Goal: Task Accomplishment & Management: Use online tool/utility

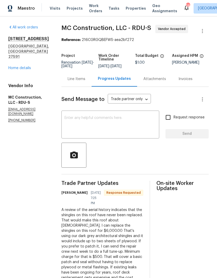
click at [122, 127] on textarea at bounding box center [111, 125] width 92 height 18
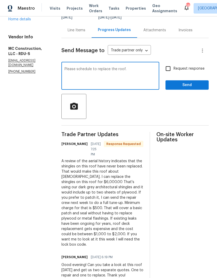
scroll to position [48, 0]
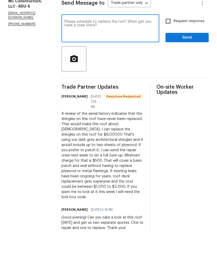
type textarea "Please schedule to replace the roof. When get you have a crew there?"
click at [168, 63] on input "Request response" at bounding box center [168, 68] width 11 height 11
checkbox input "true"
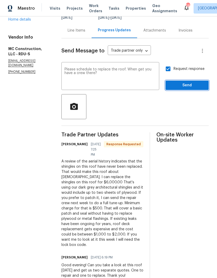
click at [196, 82] on span "Send" at bounding box center [187, 85] width 35 height 7
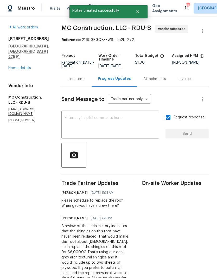
click at [75, 83] on div "Line Items" at bounding box center [77, 78] width 30 height 15
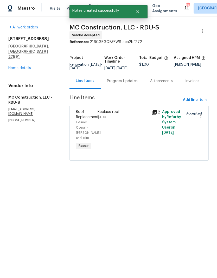
click at [123, 138] on div "Replace roof $1.00" at bounding box center [123, 130] width 54 height 45
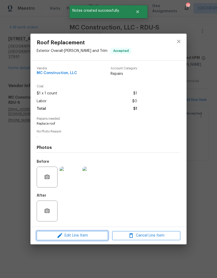
click at [93, 235] on span "Edit Line Item" at bounding box center [72, 235] width 68 height 7
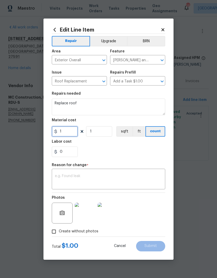
click at [72, 135] on input "1" at bounding box center [65, 131] width 26 height 10
type input "6000"
click at [141, 151] on div "Repair Upgrade BRN Area Exterior Overall ​ Feature [PERSON_NAME] and Trim ​ Iss…" at bounding box center [109, 135] width 114 height 203
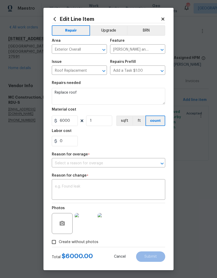
click at [150, 70] on input "Add a Task $1.00" at bounding box center [130, 71] width 41 height 8
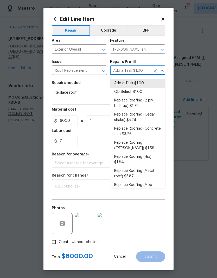
click at [168, 59] on div "Edit Line Item Repair Upgrade BRN Area Exterior Overall ​ Feature [PERSON_NAME]…" at bounding box center [109, 139] width 130 height 262
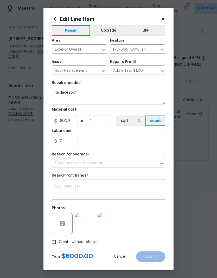
click at [158, 166] on icon "Clear" at bounding box center [155, 163] width 5 height 5
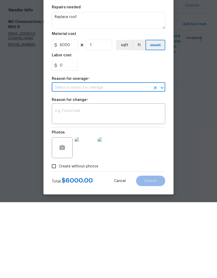
click at [161, 160] on icon "Open" at bounding box center [162, 163] width 6 height 6
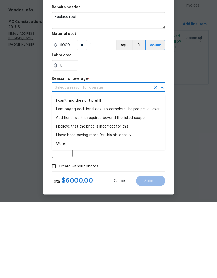
click at [63, 172] on li "I can't find the right prefill" at bounding box center [109, 176] width 114 height 9
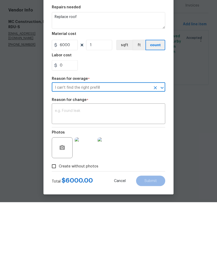
type input "I can't find the right prefill"
click at [138, 185] on textarea at bounding box center [108, 190] width 107 height 11
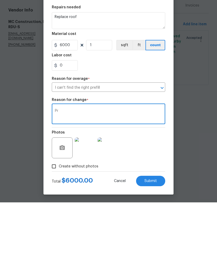
type textarea "P"
type textarea "Updated pricing from quote"
click at [155, 203] on div "Photos" at bounding box center [109, 220] width 114 height 34
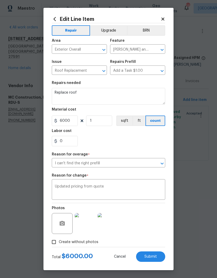
click at [159, 261] on button "Submit" at bounding box center [150, 256] width 29 height 10
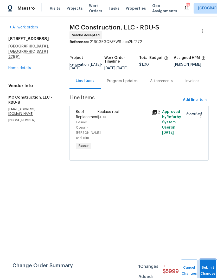
click at [210, 269] on button "Submit Changes" at bounding box center [208, 270] width 17 height 22
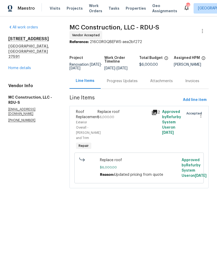
click at [16, 66] on link "Home details" at bounding box center [19, 68] width 23 height 4
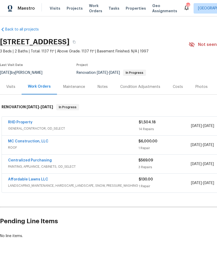
click at [178, 90] on div "Costs" at bounding box center [178, 86] width 23 height 15
